Goal: Connect with others: Connect with others

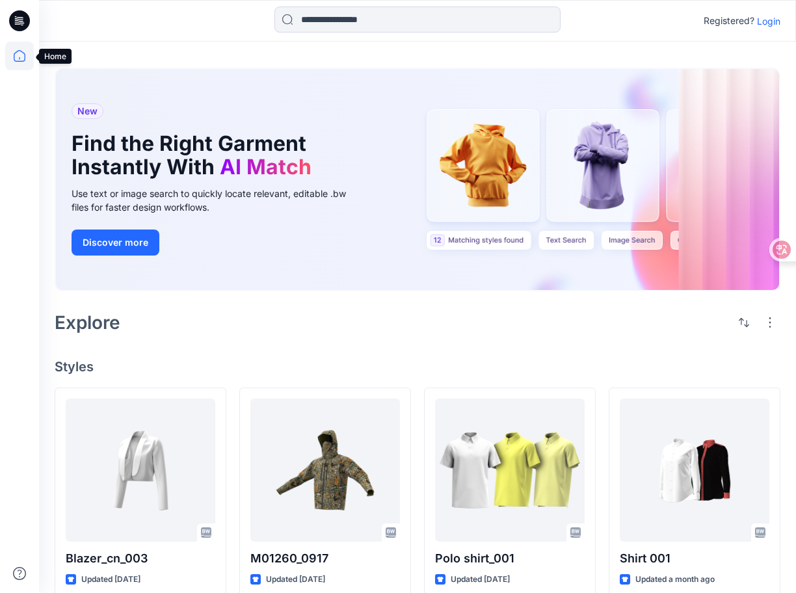
click at [18, 62] on icon at bounding box center [20, 56] width 12 height 12
click at [23, 21] on icon at bounding box center [19, 20] width 21 height 21
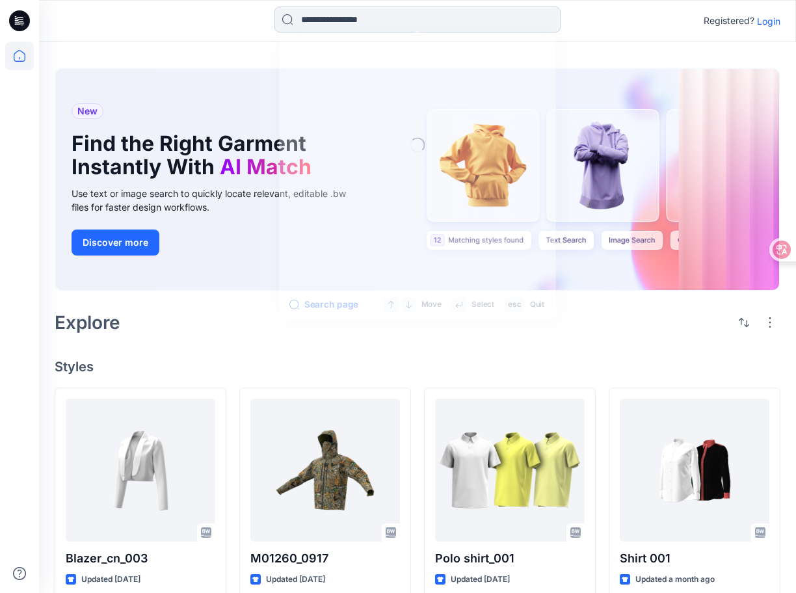
click at [390, 23] on input at bounding box center [417, 20] width 286 height 26
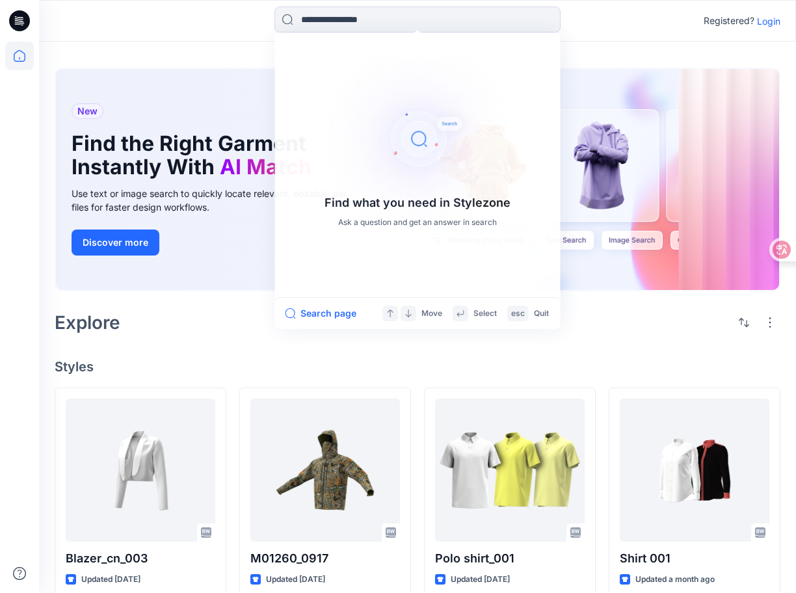
click at [18, 20] on icon at bounding box center [17, 20] width 4 height 1
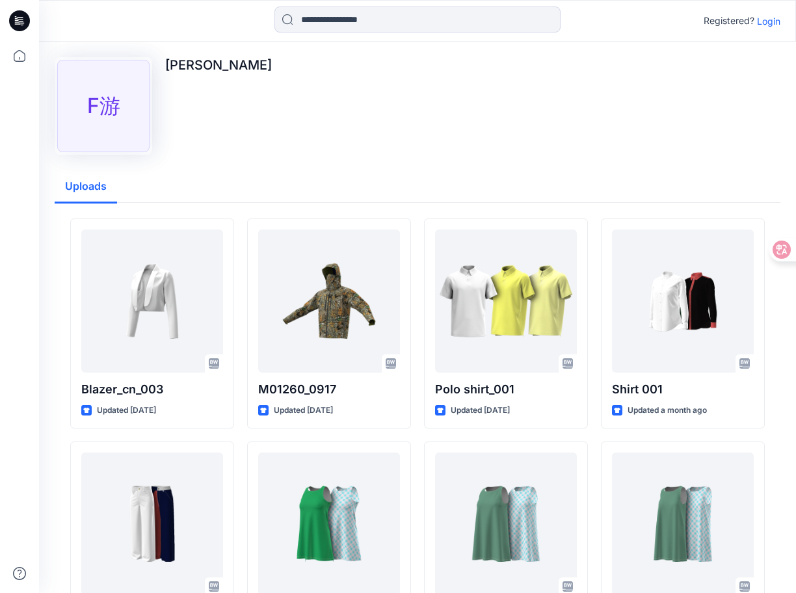
click at [311, 135] on div "F游 [PERSON_NAME]" at bounding box center [418, 106] width 726 height 98
click at [106, 102] on div "F游" at bounding box center [103, 106] width 92 height 92
